Goal: Obtain resource: Download file/media

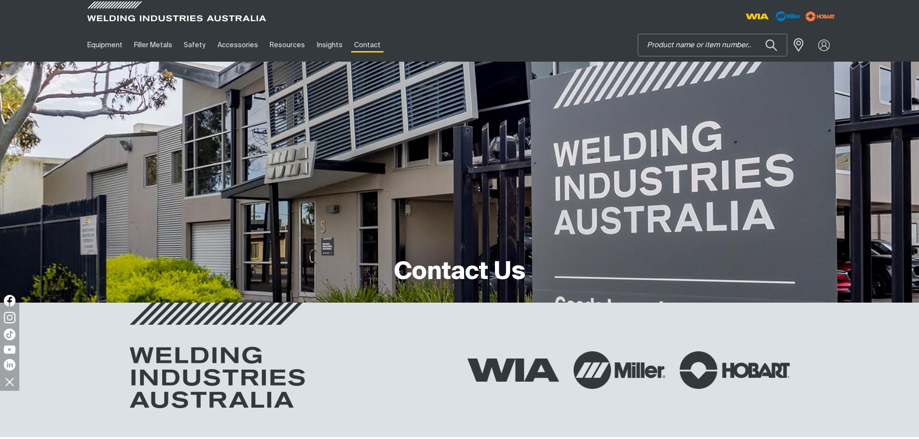
click at [690, 42] on input "Search" at bounding box center [712, 45] width 149 height 22
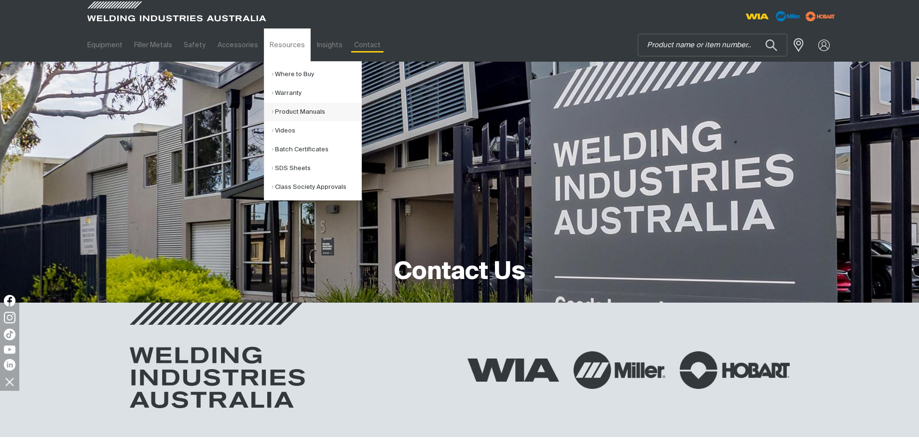
click at [304, 111] on link "Product Manuals" at bounding box center [317, 112] width 90 height 19
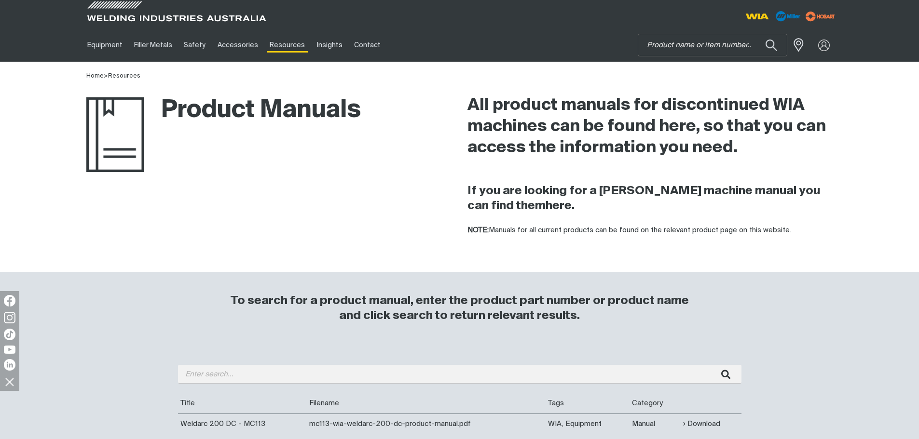
scroll to position [96, 0]
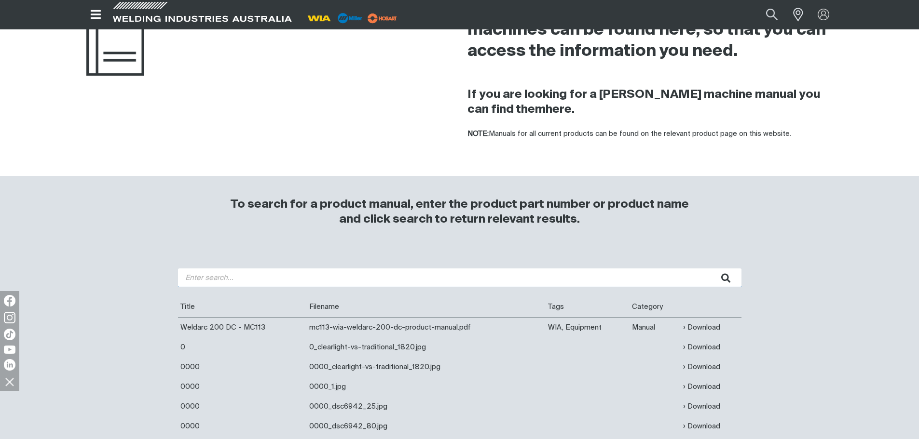
click at [229, 279] on input "search" at bounding box center [459, 278] width 563 height 19
type input "200i"
click at [711, 269] on button "submit" at bounding box center [726, 278] width 30 height 19
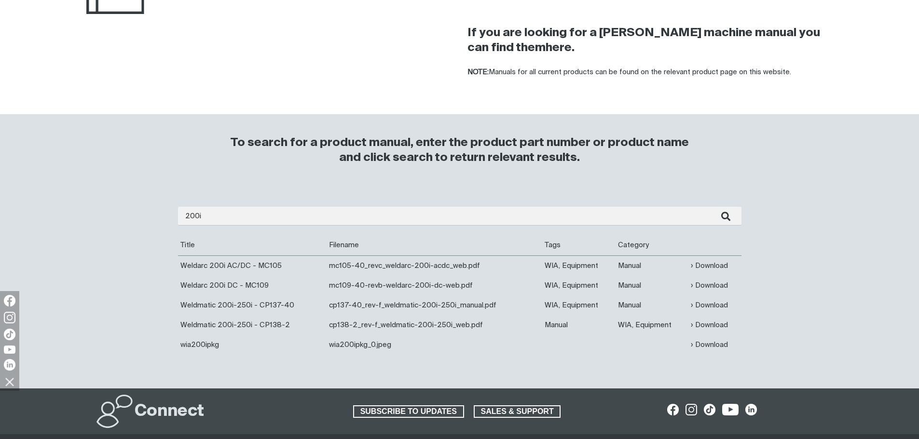
scroll to position [193, 0]
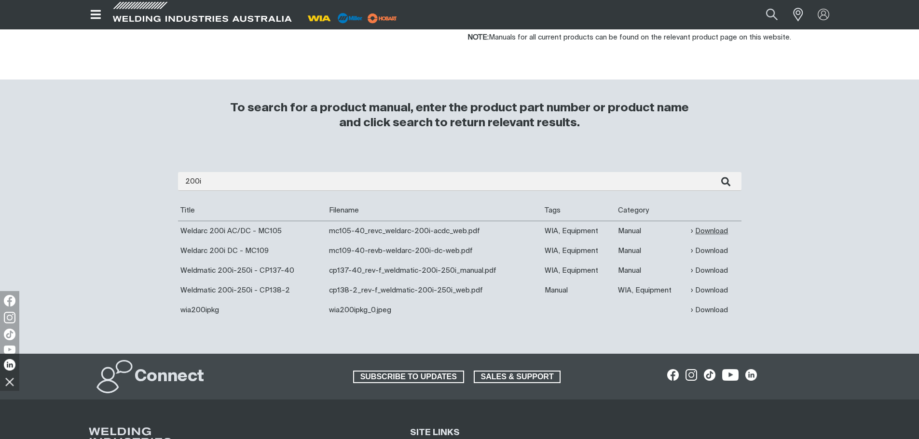
click at [712, 229] on link "Download" at bounding box center [709, 231] width 37 height 11
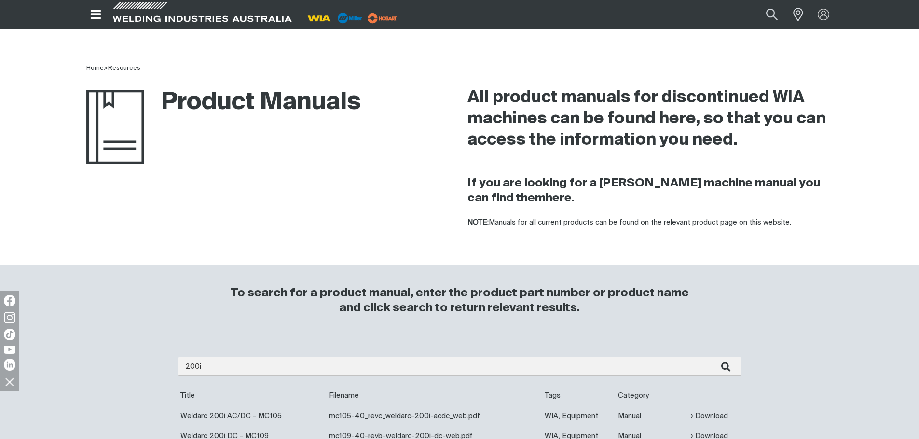
scroll to position [0, 0]
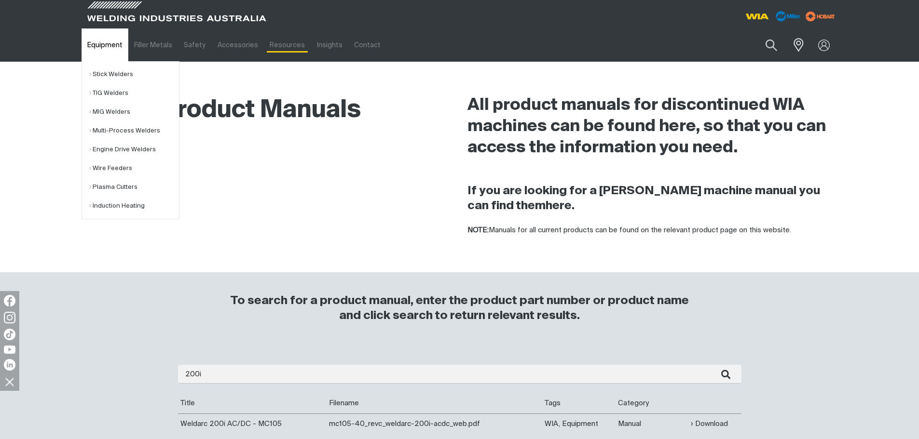
click at [85, 51] on link "Equipment" at bounding box center [105, 44] width 47 height 33
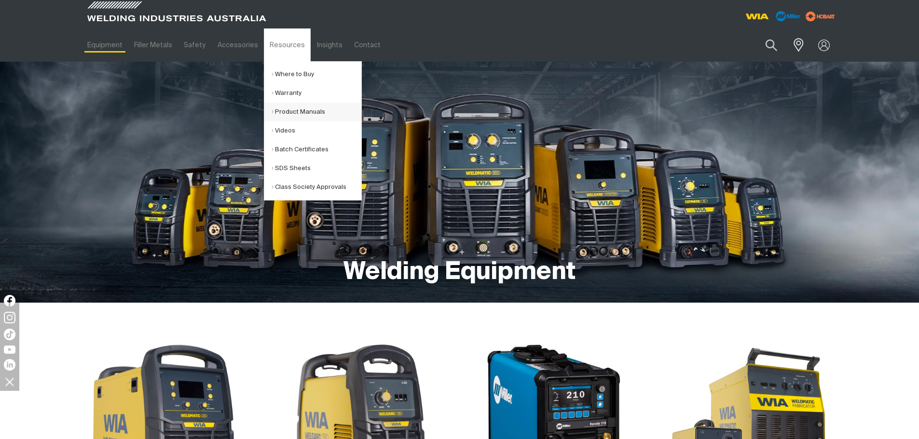
click at [305, 110] on link "Product Manuals" at bounding box center [317, 112] width 90 height 19
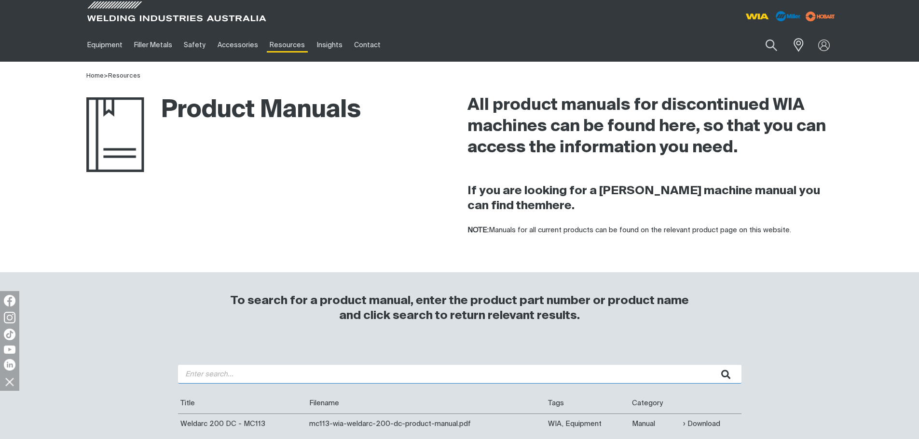
click at [314, 373] on input "search" at bounding box center [459, 374] width 563 height 19
type input "200i"
click at [711, 365] on button "submit" at bounding box center [726, 374] width 30 height 19
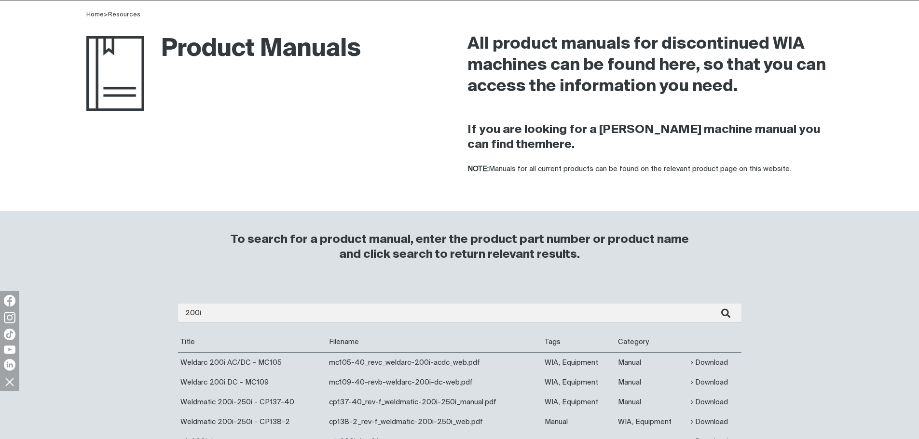
scroll to position [96, 0]
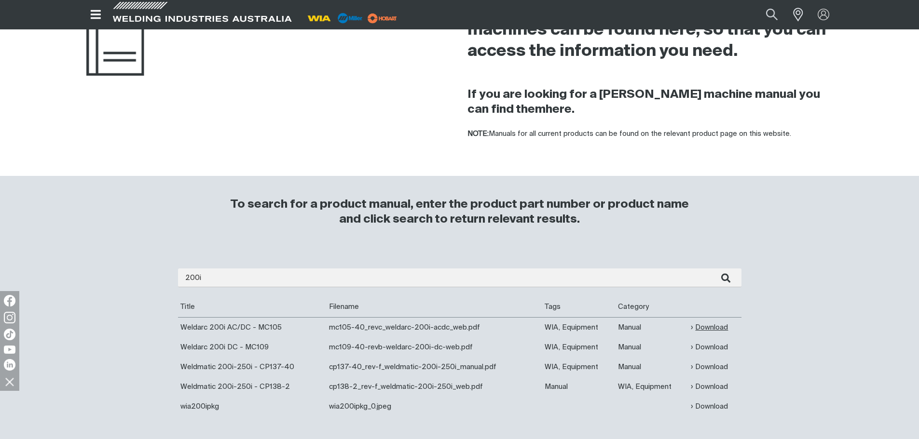
click at [705, 325] on link "Download" at bounding box center [709, 327] width 37 height 11
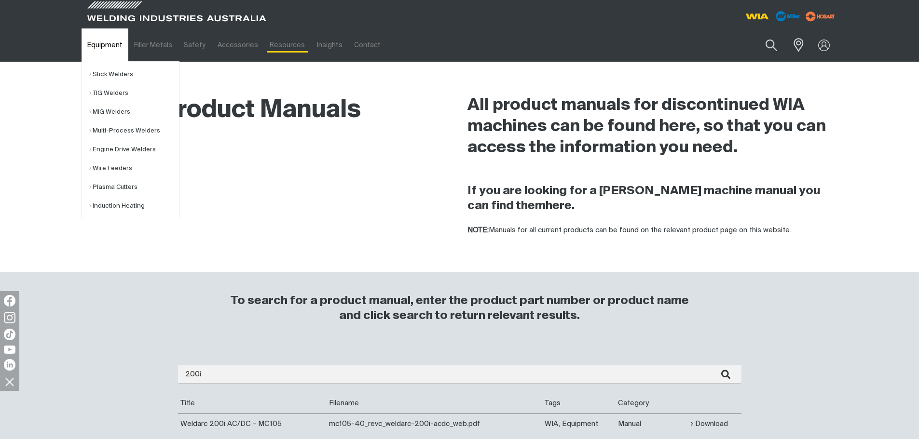
click at [92, 51] on link "Equipment" at bounding box center [105, 44] width 47 height 33
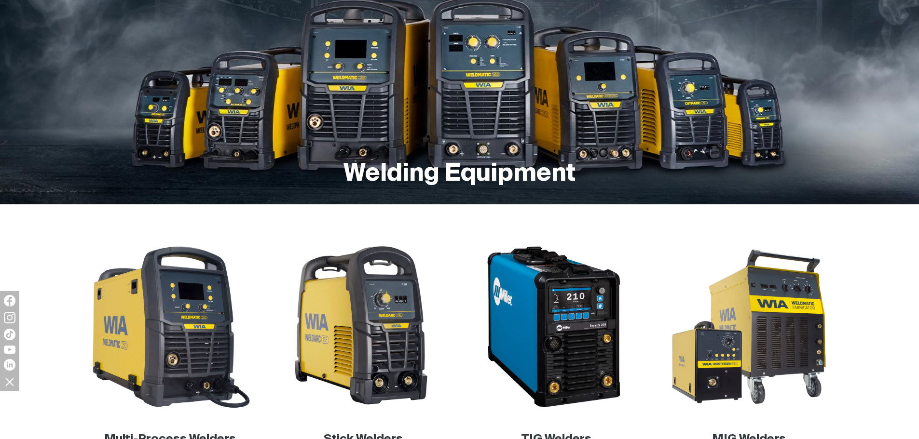
scroll to position [193, 0]
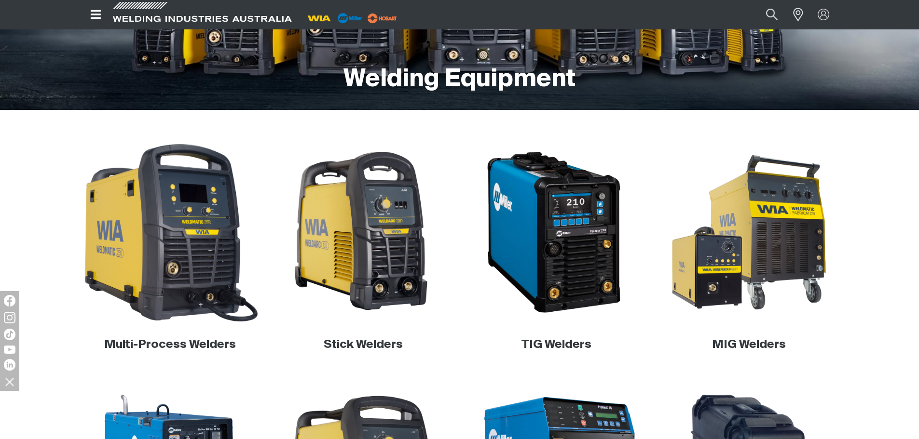
click at [209, 233] on img at bounding box center [170, 232] width 185 height 185
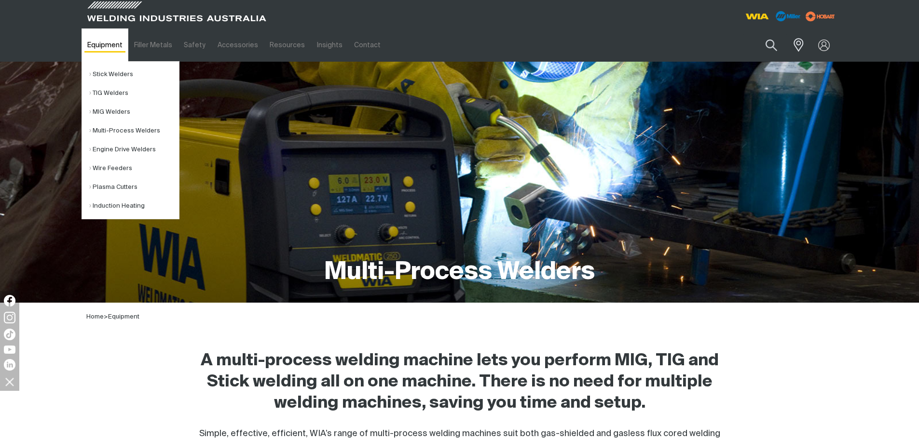
click at [117, 41] on link "Equipment" at bounding box center [105, 44] width 47 height 33
